Goal: Transaction & Acquisition: Purchase product/service

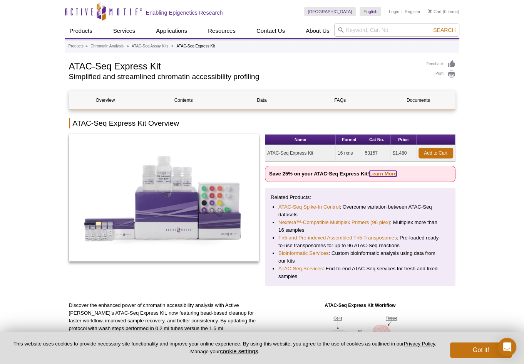
click at [382, 175] on link "Learn More" at bounding box center [382, 174] width 27 height 6
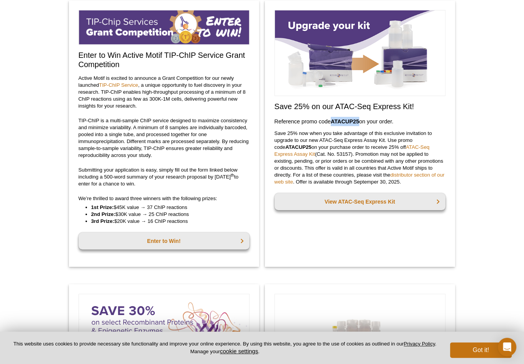
scroll to position [61, 0]
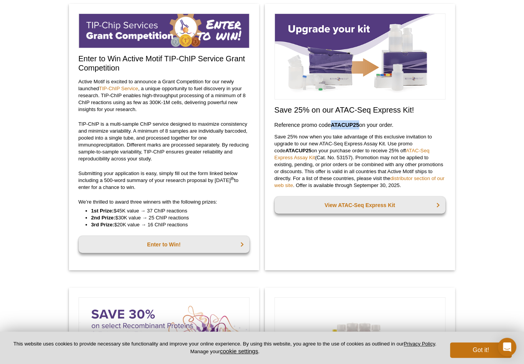
drag, startPoint x: 359, startPoint y: 119, endPoint x: 332, endPoint y: 120, distance: 27.7
click at [332, 122] on strong "ATACUP25" at bounding box center [345, 125] width 29 height 6
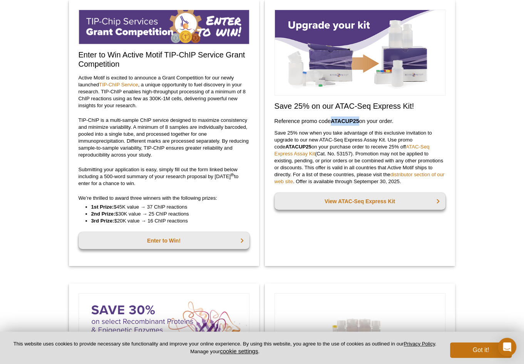
copy strong "ATACUP25"
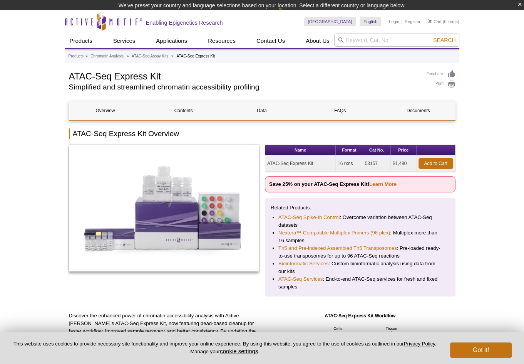
scroll to position [12, 0]
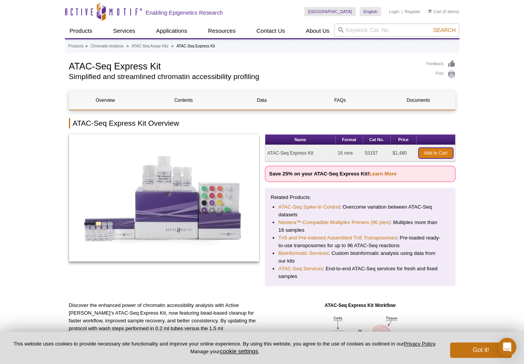
click at [425, 152] on link "Add to Cart" at bounding box center [436, 153] width 35 height 11
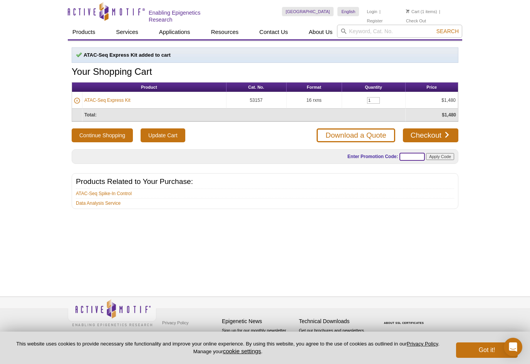
click at [414, 154] on input "text" at bounding box center [411, 157] width 25 height 8
paste input "ATACUP25"
type input "ATACUP25"
click at [441, 153] on input "Apply Code" at bounding box center [440, 156] width 28 height 7
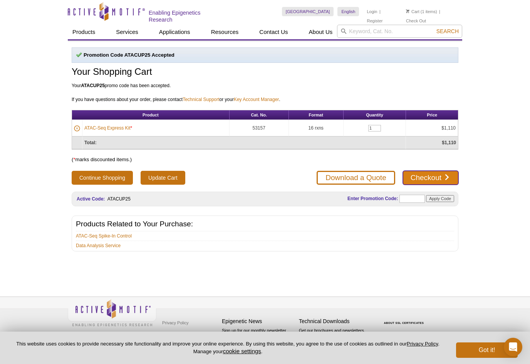
click at [425, 178] on link "Checkout" at bounding box center [430, 178] width 55 height 14
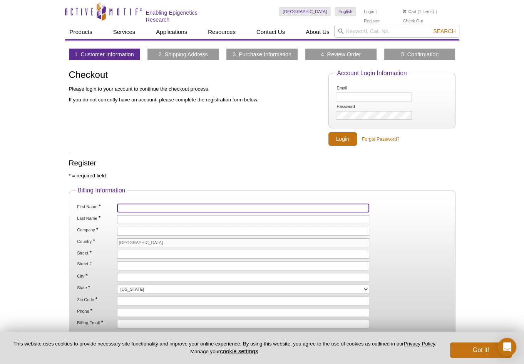
click at [279, 206] on input "First Name *" at bounding box center [243, 207] width 253 height 9
type input "Julie"
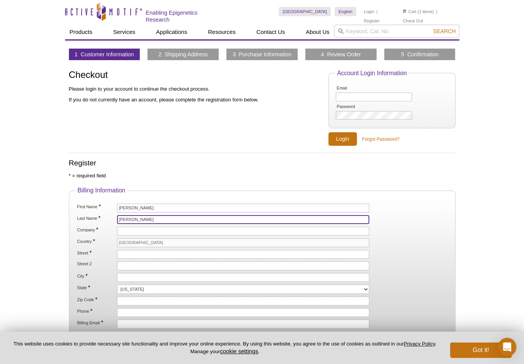
type input "Kim"
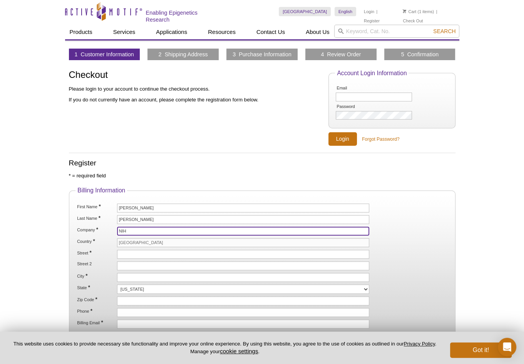
type input "NIH"
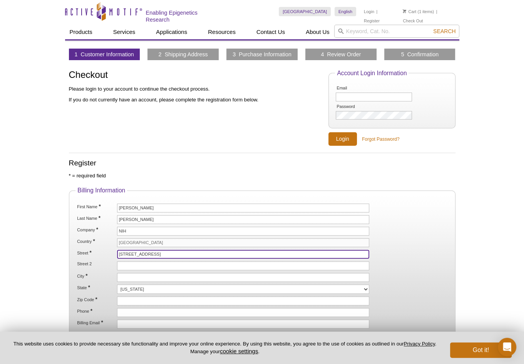
type input "[STREET_ADDRESS]"
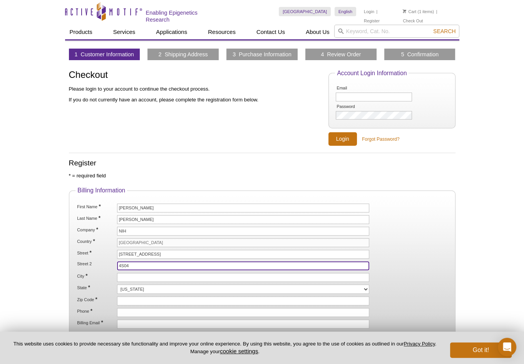
type input "4S04"
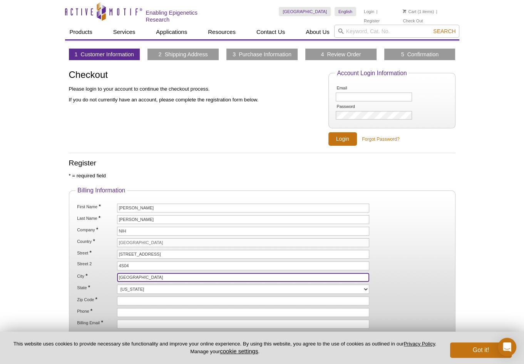
type input "[GEOGRAPHIC_DATA]"
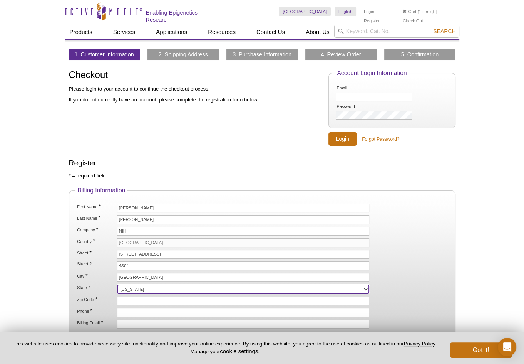
select select "MD"
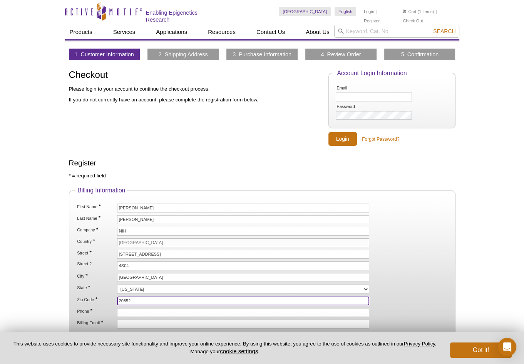
type input "20852"
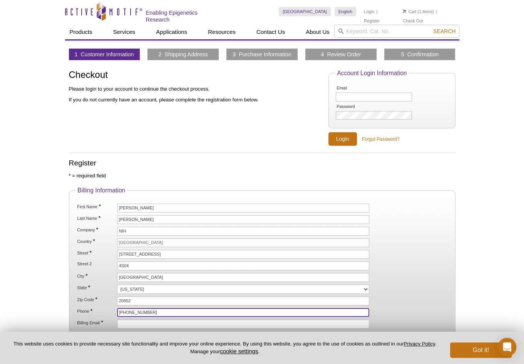
type input "[PHONE_NUMBER]"
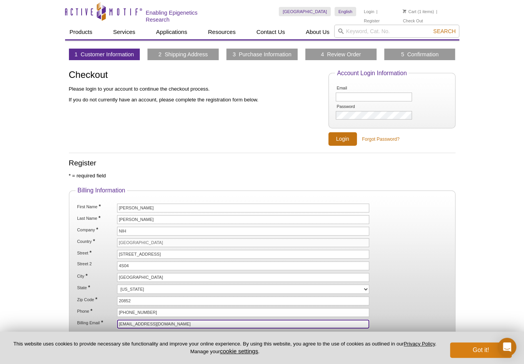
type input "[EMAIL_ADDRESS][DOMAIN_NAME]"
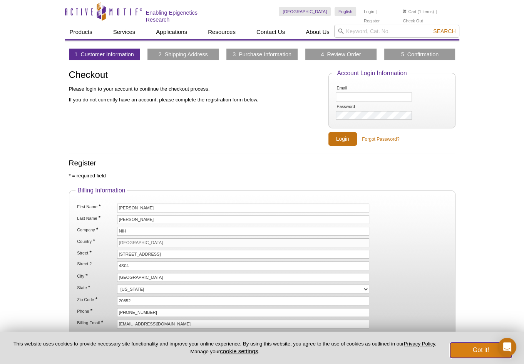
click at [478, 350] on button "Got it!" at bounding box center [481, 349] width 62 height 15
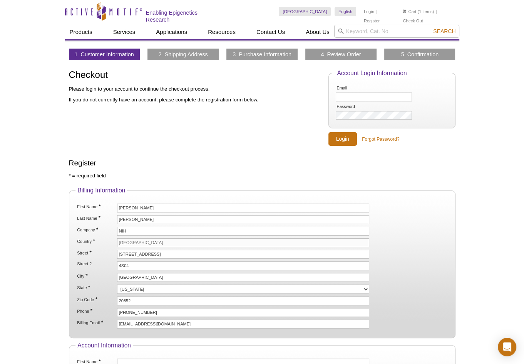
scroll to position [153, 0]
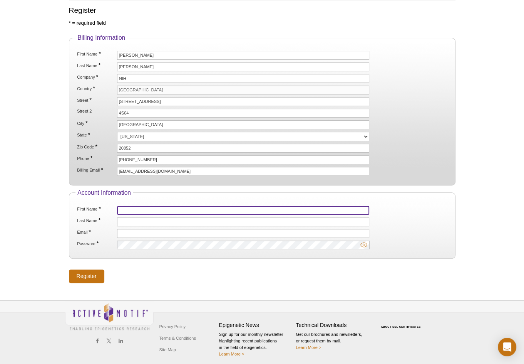
click at [149, 208] on input "First Name *" at bounding box center [243, 210] width 253 height 9
type input "Julie"
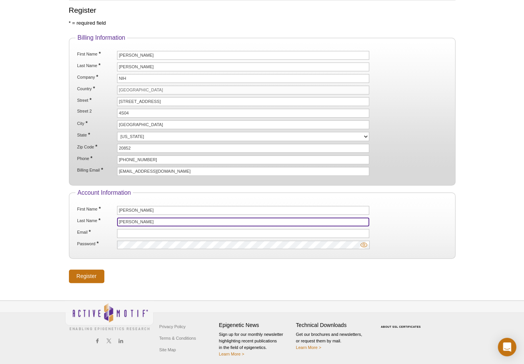
type input "Kim"
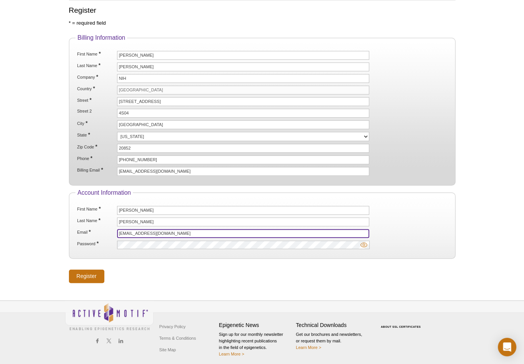
type input "[EMAIL_ADDRESS][DOMAIN_NAME]"
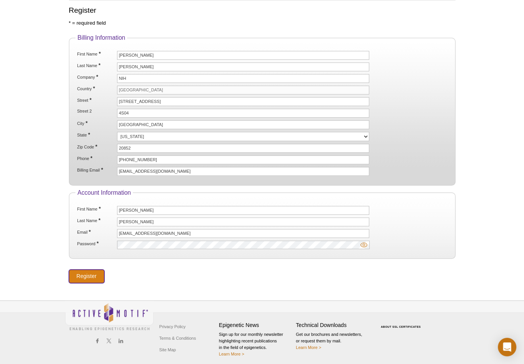
click at [93, 271] on input "Register" at bounding box center [86, 275] width 35 height 13
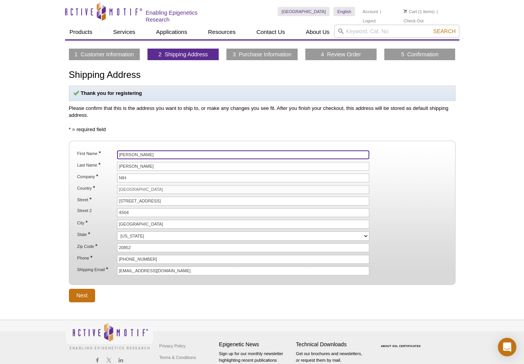
drag, startPoint x: 140, startPoint y: 152, endPoint x: 67, endPoint y: 140, distance: 73.8
click at [67, 140] on div "1 Customer Information 2 Shipping Address 3 Purchase Information 4 Review Order…" at bounding box center [262, 175] width 394 height 253
type input "Yon"
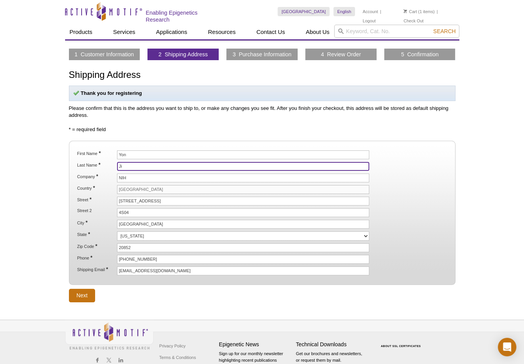
type input "Ji"
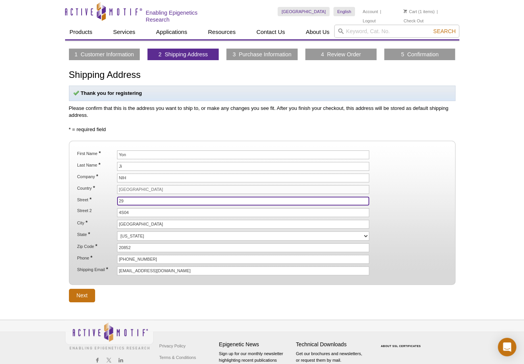
click at [138, 197] on input "29" at bounding box center [243, 200] width 253 height 9
type input "[STREET_ADDRESS]"
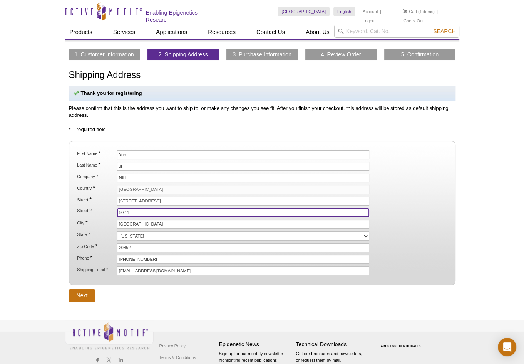
type input "5G11"
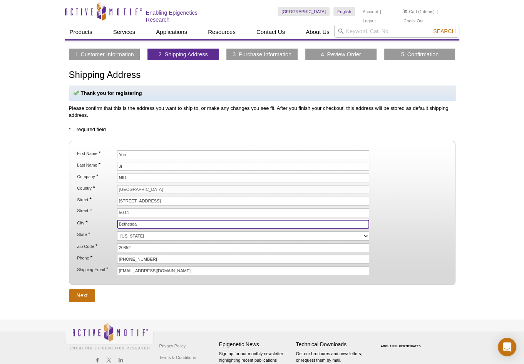
type input "Bethesda"
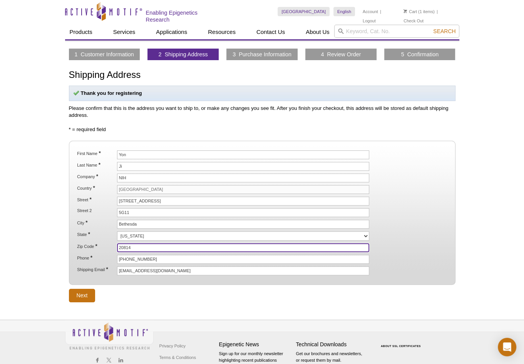
type input "20814"
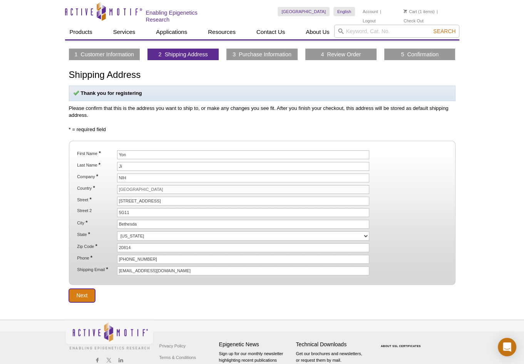
click at [80, 291] on input "Next" at bounding box center [82, 295] width 27 height 13
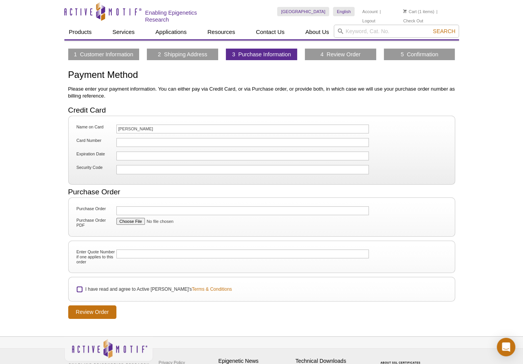
click at [77, 288] on input "I have read and agree to Active Motif's Terms & Conditions" at bounding box center [79, 289] width 5 height 5
checkbox input "true"
click at [85, 310] on input "Review Order" at bounding box center [92, 311] width 49 height 13
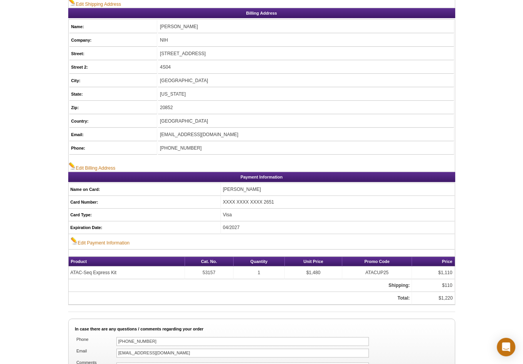
scroll to position [458, 0]
